Goal: Check status: Check status

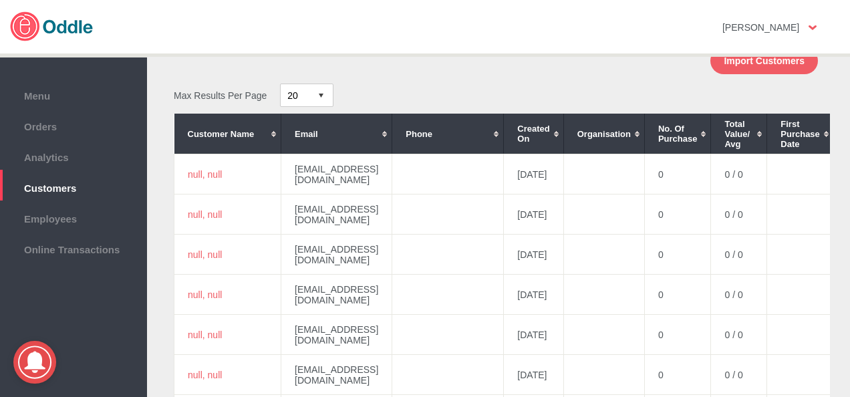
scroll to position [159, 0]
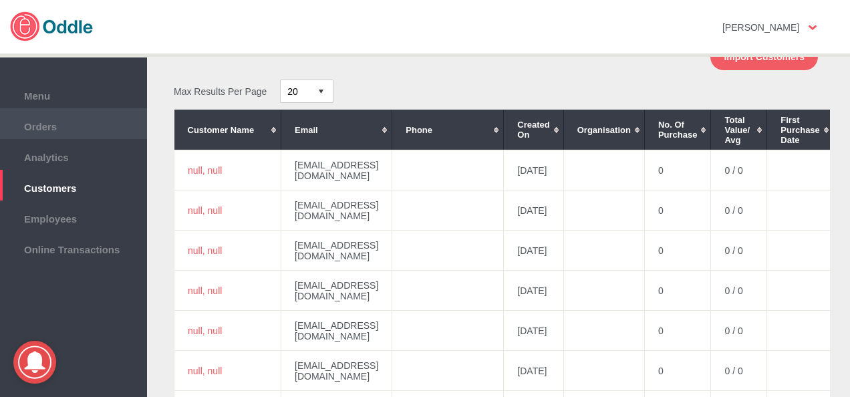
click at [65, 136] on li "Orders" at bounding box center [73, 123] width 147 height 31
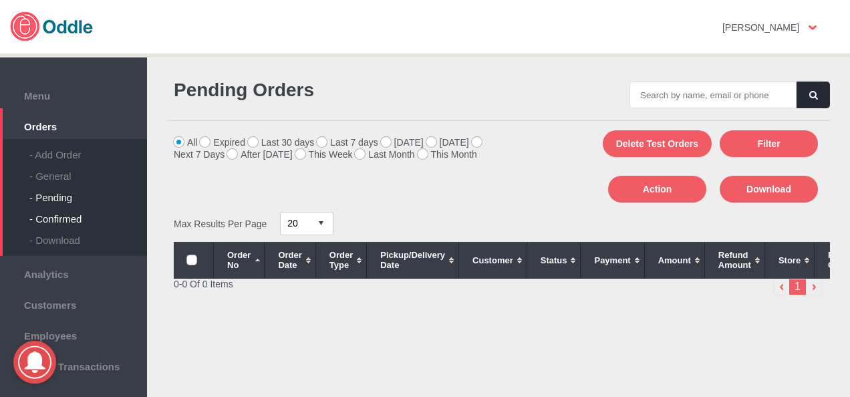
click at [79, 217] on div "- Confirmed" at bounding box center [88, 213] width 118 height 21
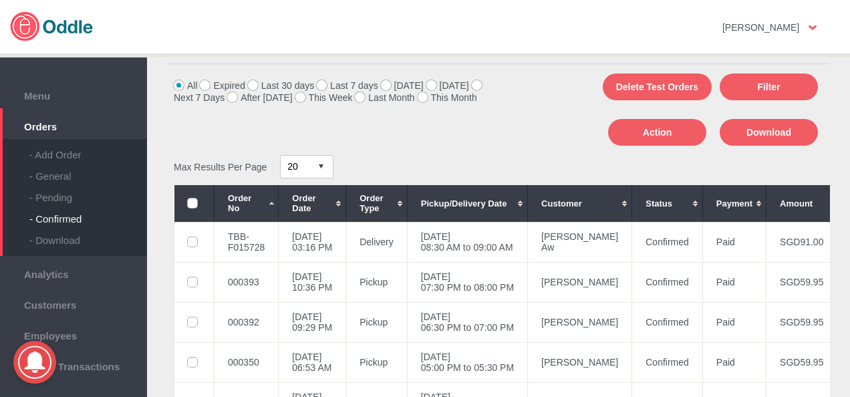
scroll to position [68, 0]
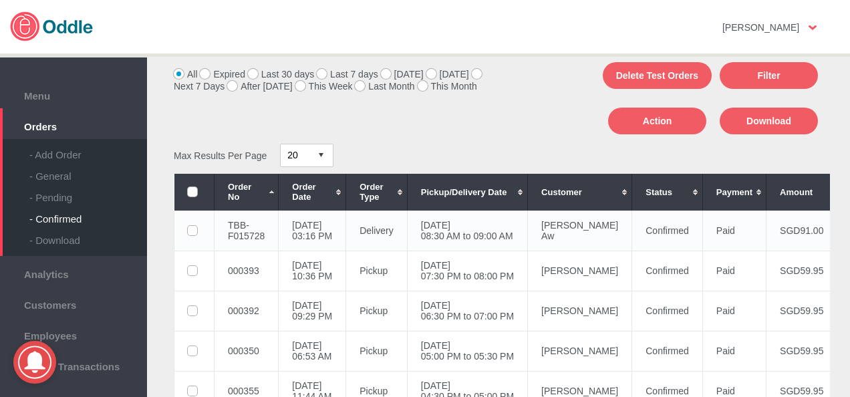
click at [346, 229] on td "02 Sep 2025, Tue 03:16 PM" at bounding box center [312, 230] width 67 height 40
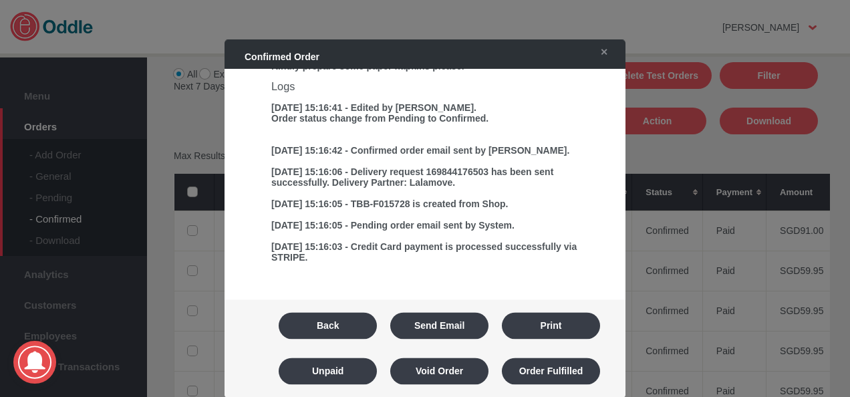
scroll to position [851, 0]
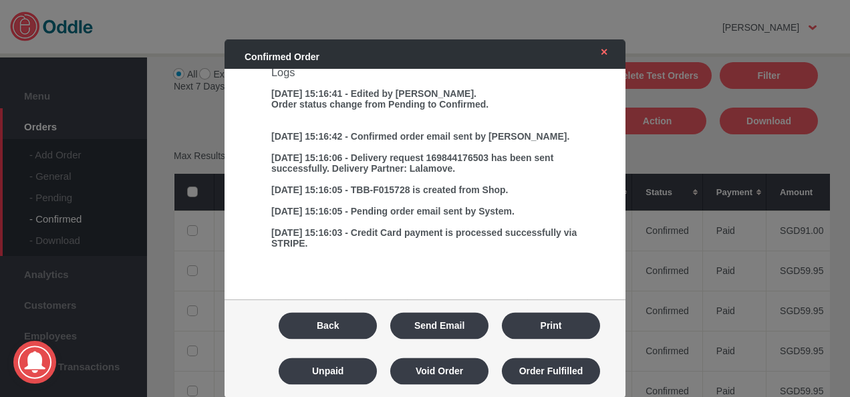
click at [608, 53] on link "✕" at bounding box center [601, 52] width 28 height 24
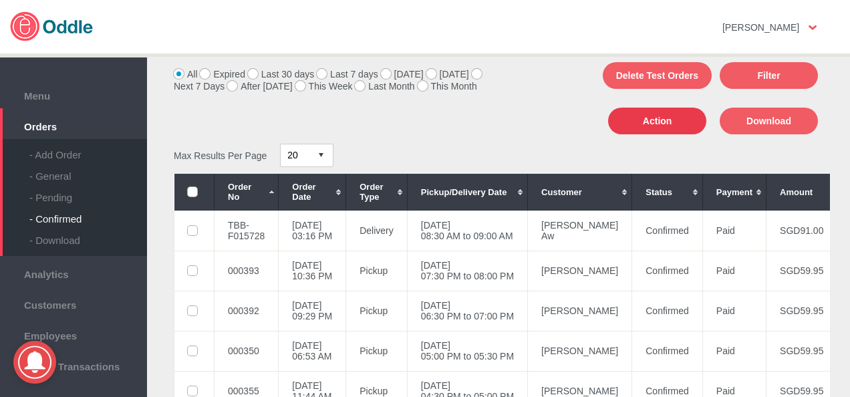
click at [629, 122] on button "Action" at bounding box center [657, 121] width 98 height 27
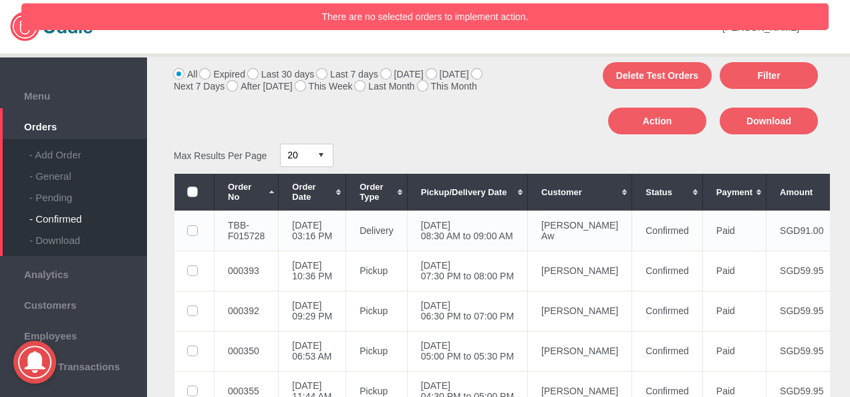
click at [188, 236] on label at bounding box center [194, 231] width 13 height 11
click at [0, 0] on input "checkbox" at bounding box center [0, 0] width 0 height 0
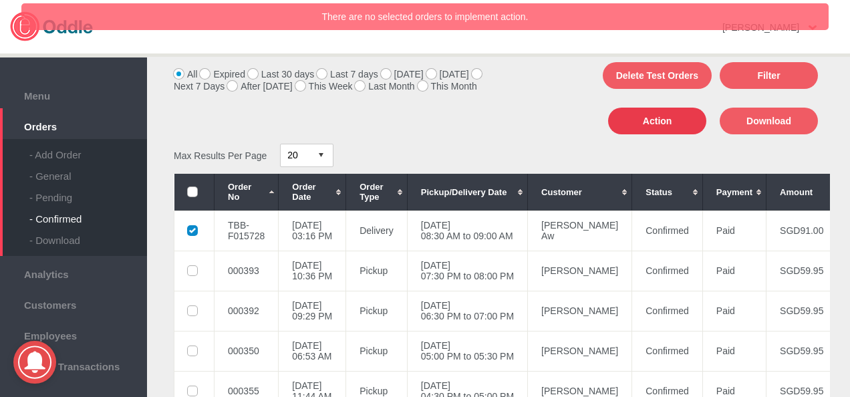
click at [636, 118] on button "Action" at bounding box center [657, 121] width 98 height 27
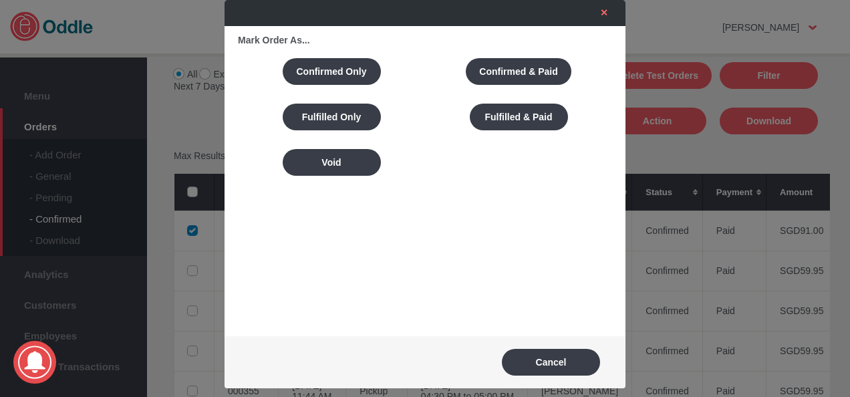
click at [607, 9] on link "✕" at bounding box center [601, 13] width 28 height 24
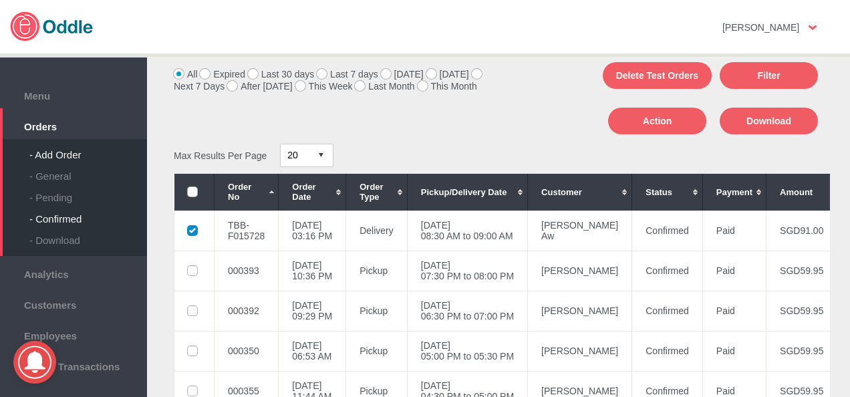
click at [62, 160] on div "- Add Order" at bounding box center [88, 149] width 118 height 21
